Goal: Check status

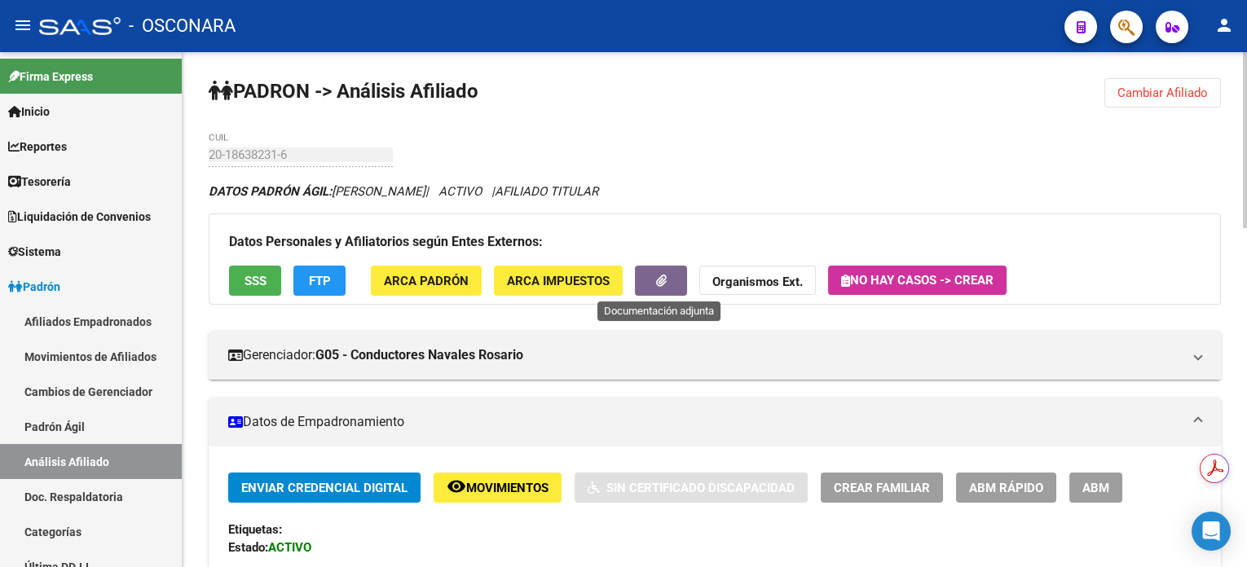
click at [666, 277] on button "button" at bounding box center [661, 281] width 52 height 30
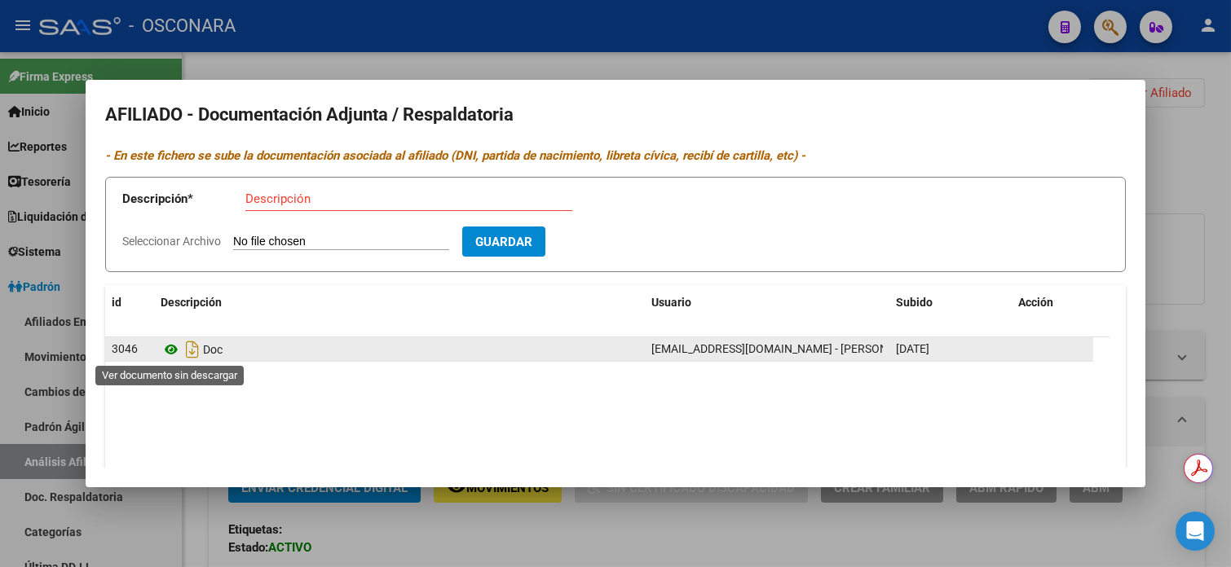
click at [165, 351] on icon at bounding box center [171, 350] width 21 height 20
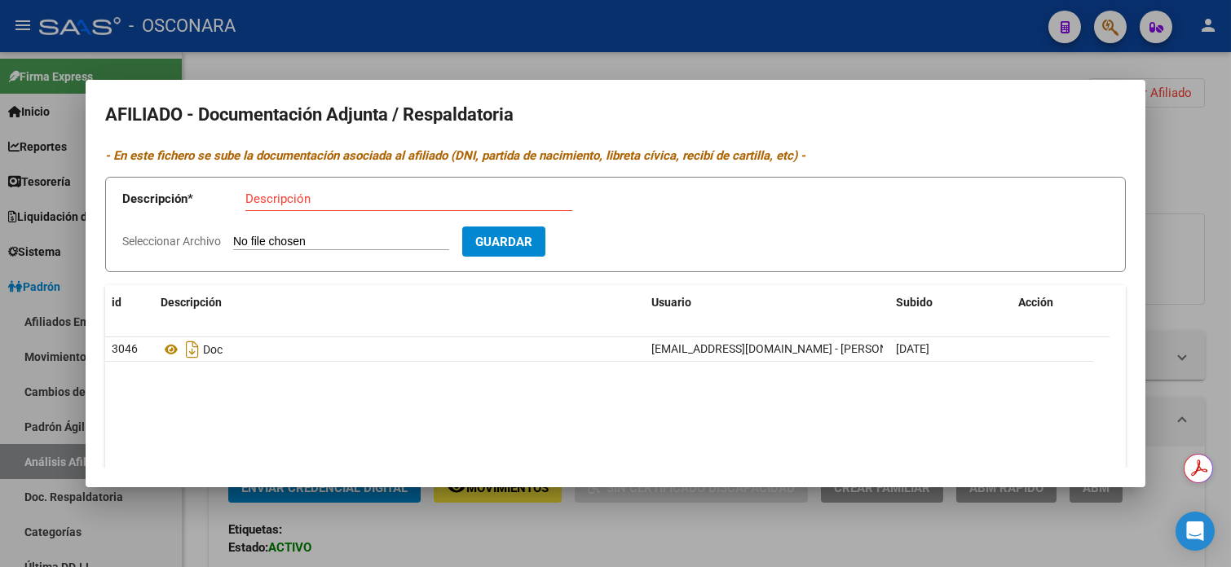
click at [846, 33] on div at bounding box center [615, 283] width 1231 height 567
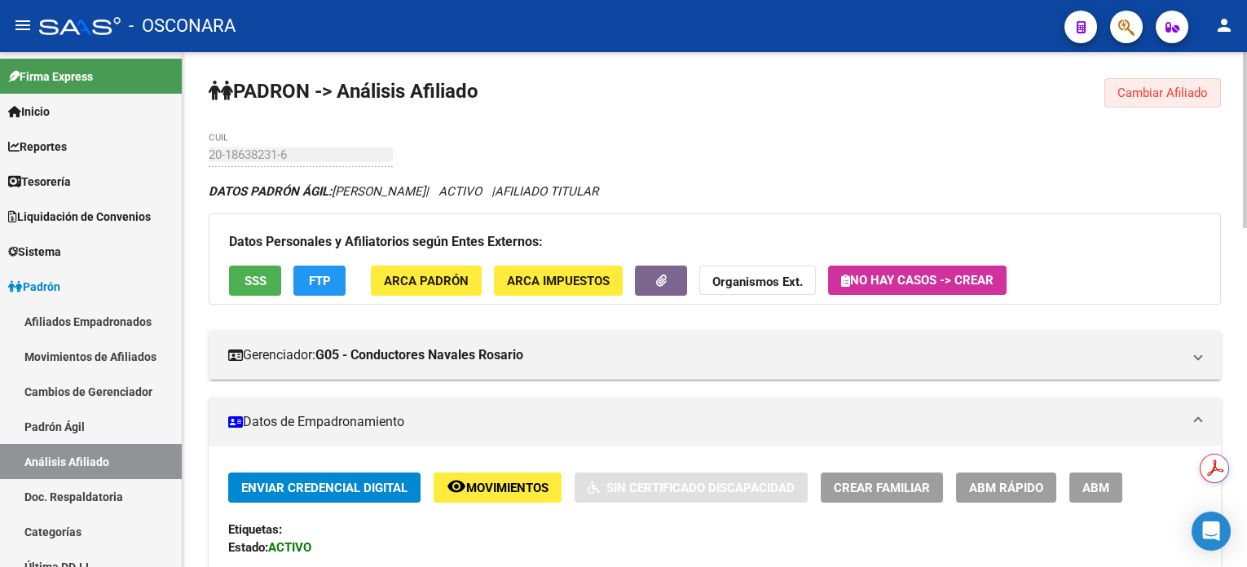
click at [1176, 96] on span "Cambiar Afiliado" at bounding box center [1163, 93] width 90 height 15
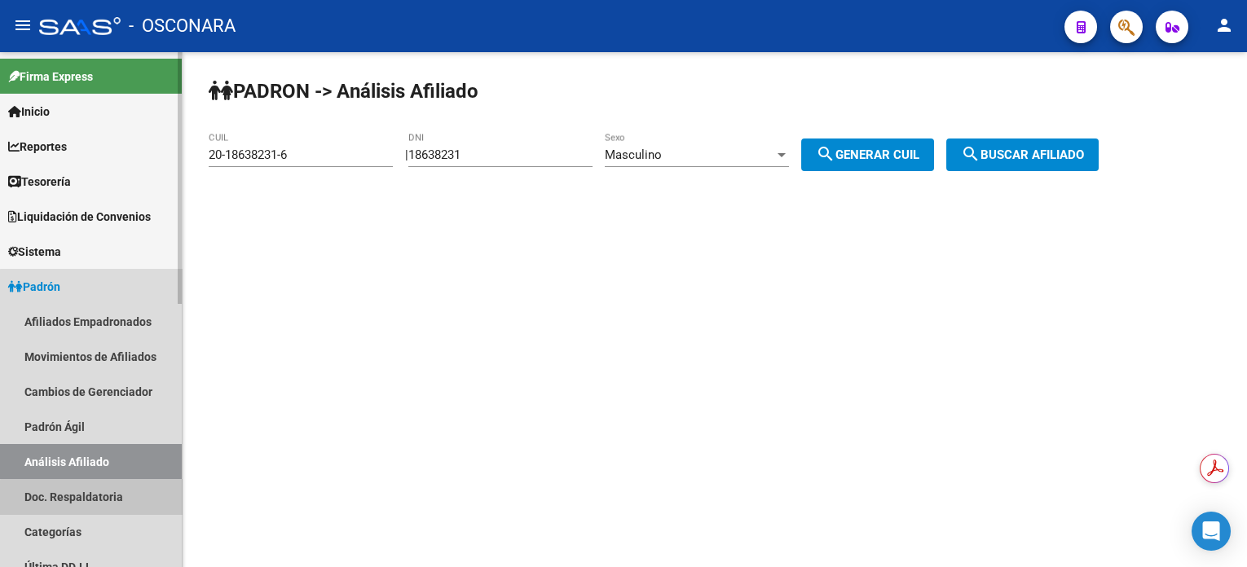
drag, startPoint x: 94, startPoint y: 505, endPoint x: 93, endPoint y: 484, distance: 20.4
click at [94, 505] on link "Doc. Respaldatoria" at bounding box center [91, 496] width 182 height 35
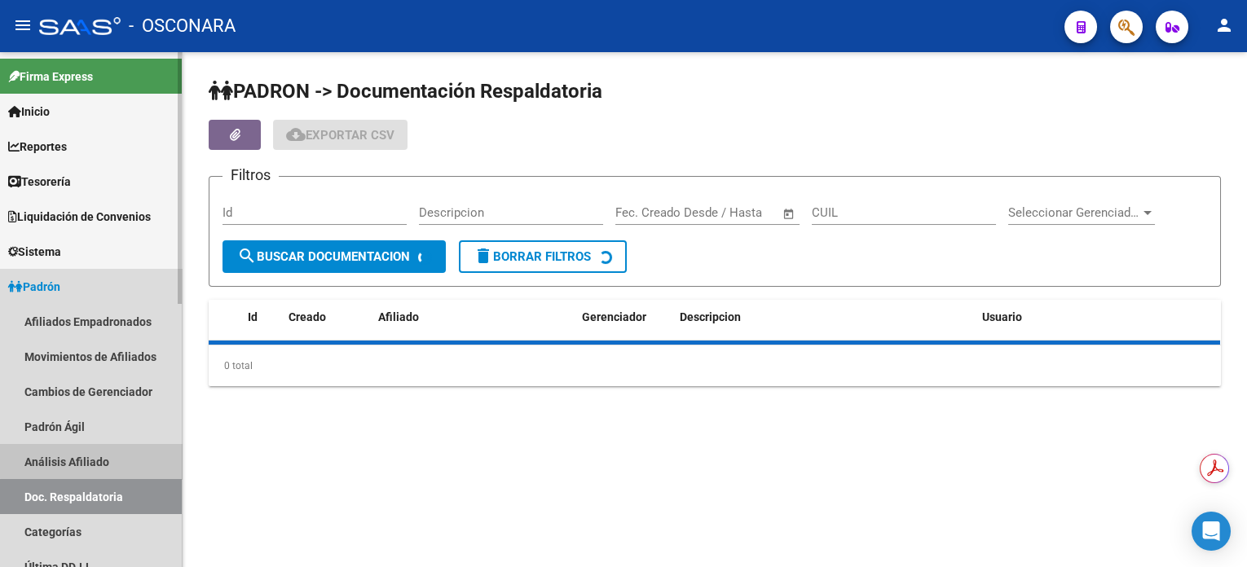
click at [95, 461] on link "Análisis Afiliado" at bounding box center [91, 461] width 182 height 35
